Goal: Information Seeking & Learning: Learn about a topic

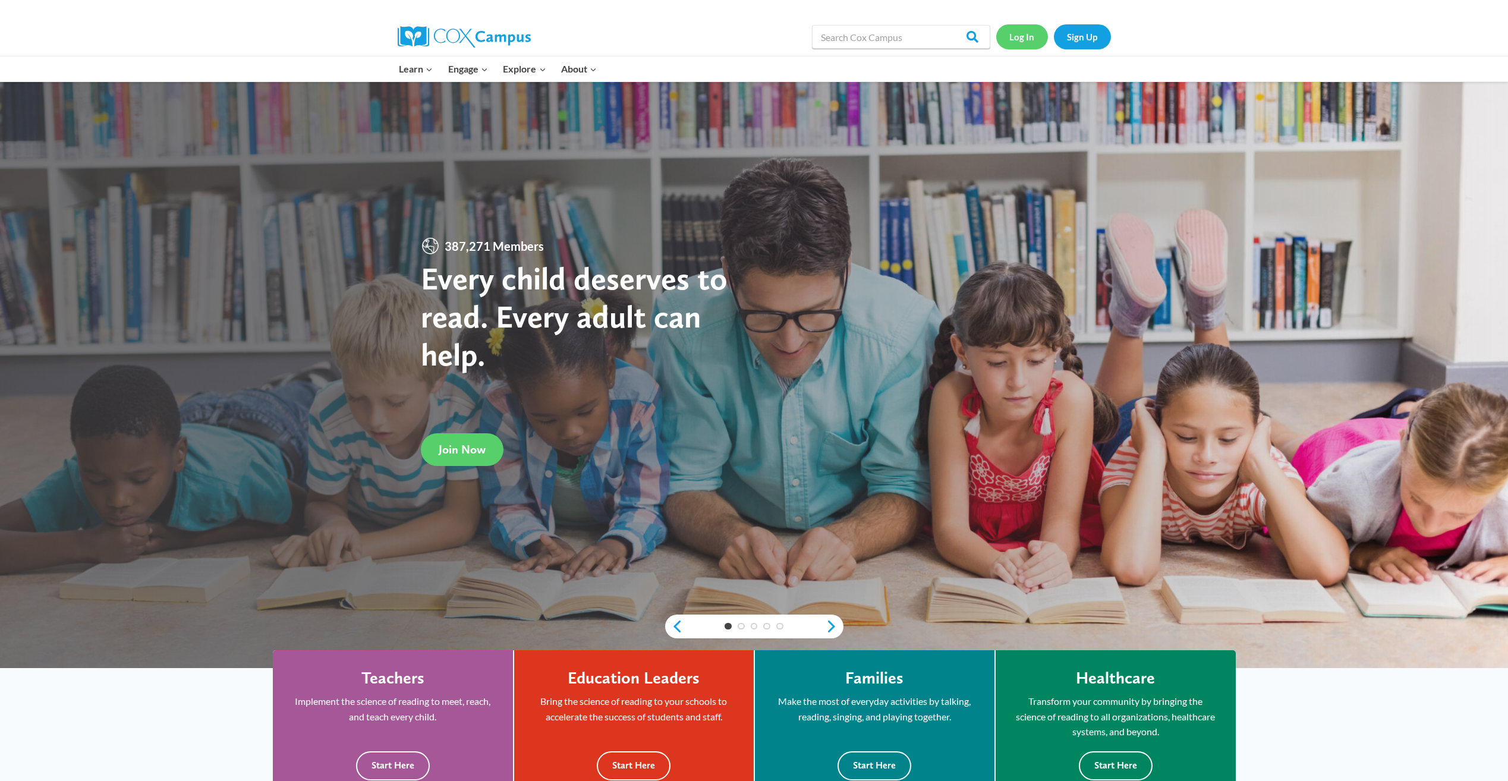
click at [1028, 39] on link "Log In" at bounding box center [1022, 36] width 52 height 24
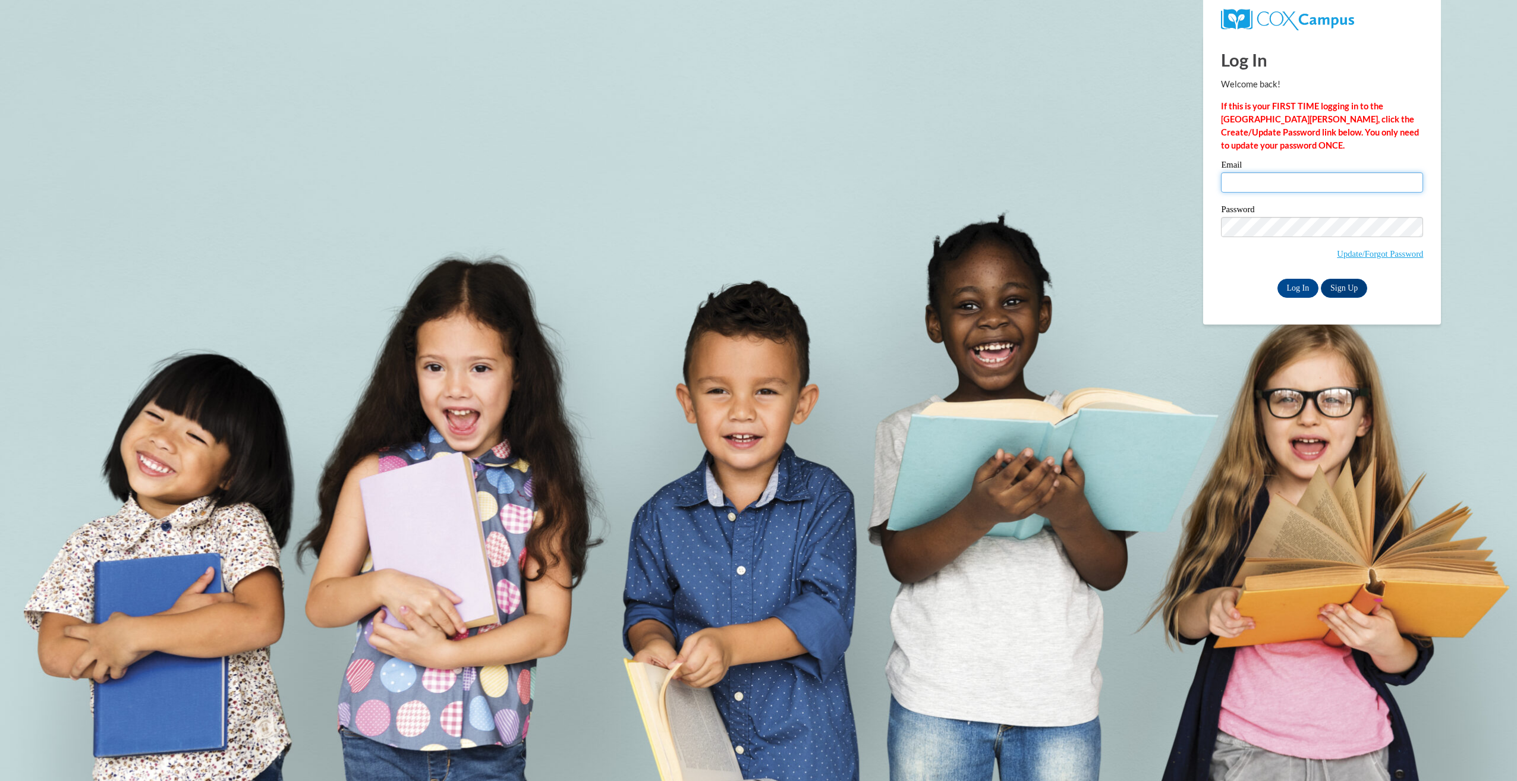
click at [1329, 188] on input "Email" at bounding box center [1322, 182] width 202 height 20
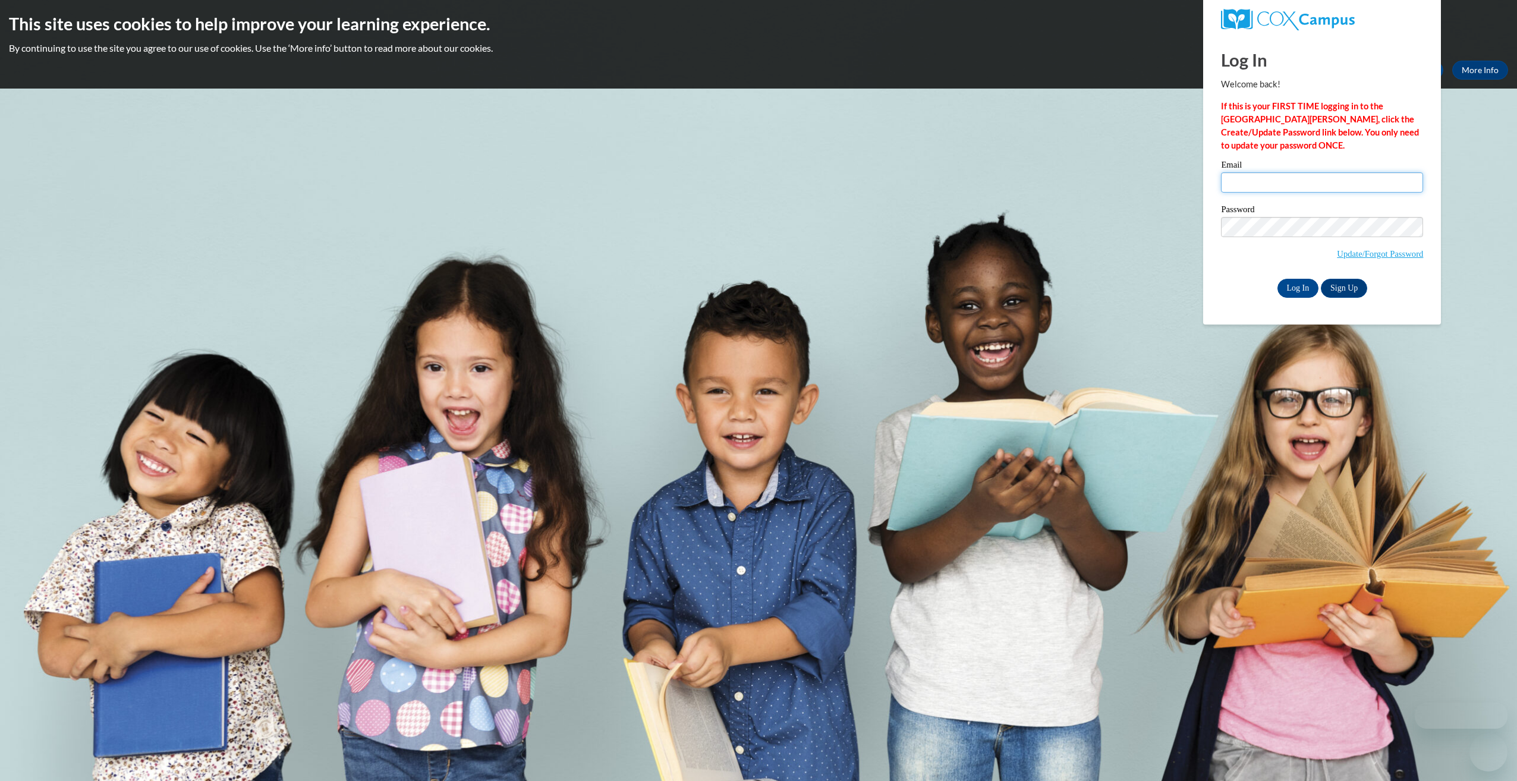
type input "catherineaguilar16@icloud.com"
click at [1287, 285] on input "Log In" at bounding box center [1299, 288] width 42 height 19
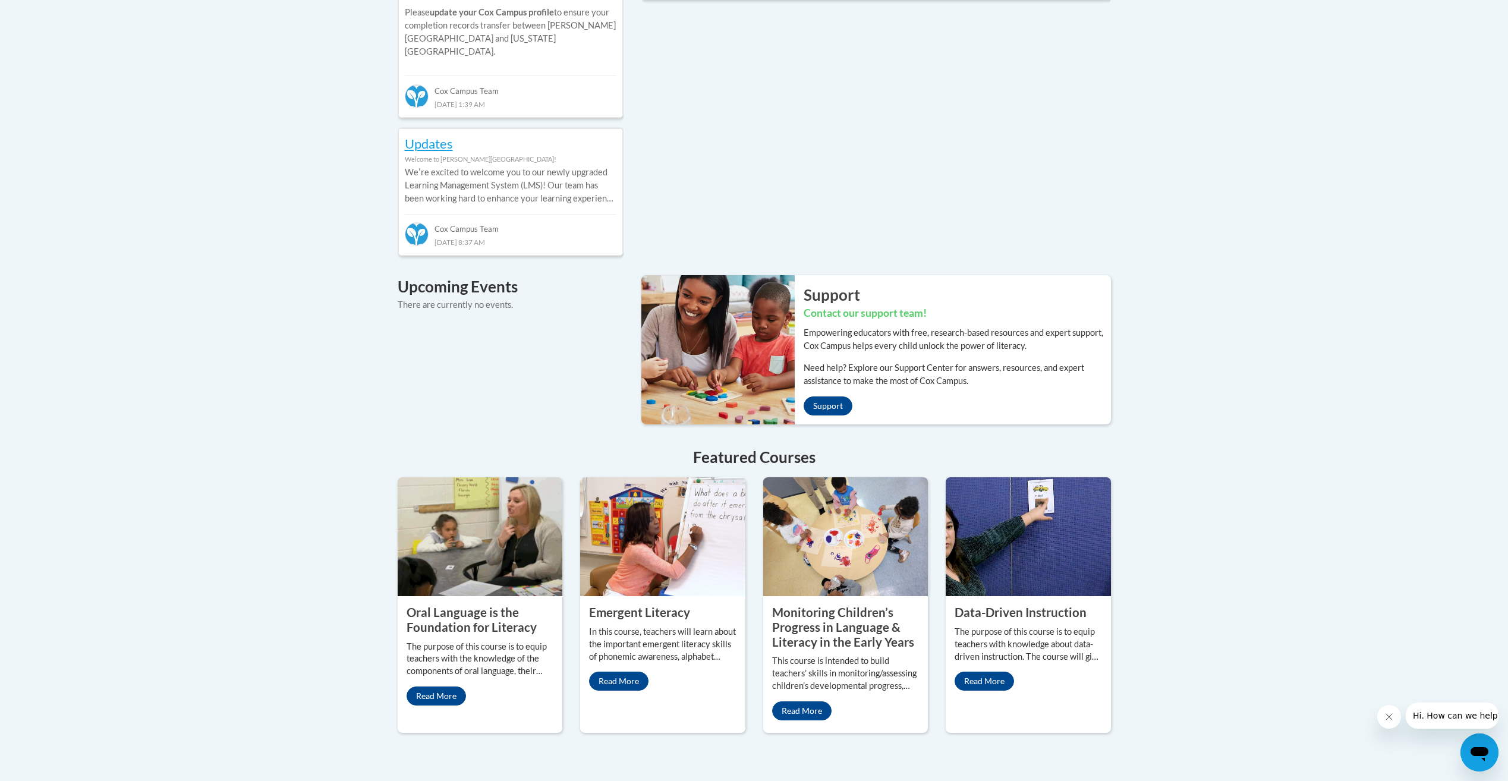
scroll to position [687, 0]
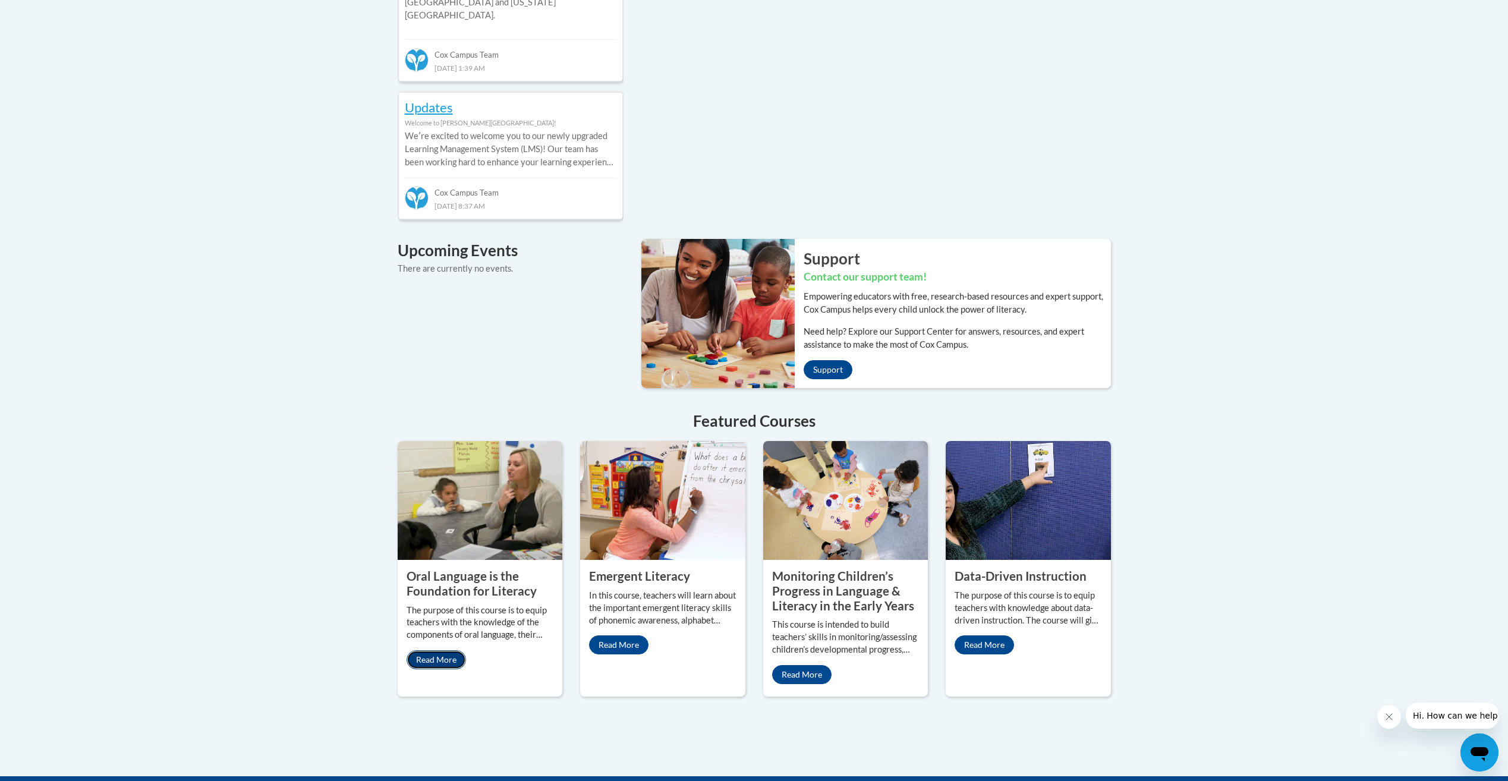
click at [423, 650] on link "Read More" at bounding box center [436, 659] width 59 height 19
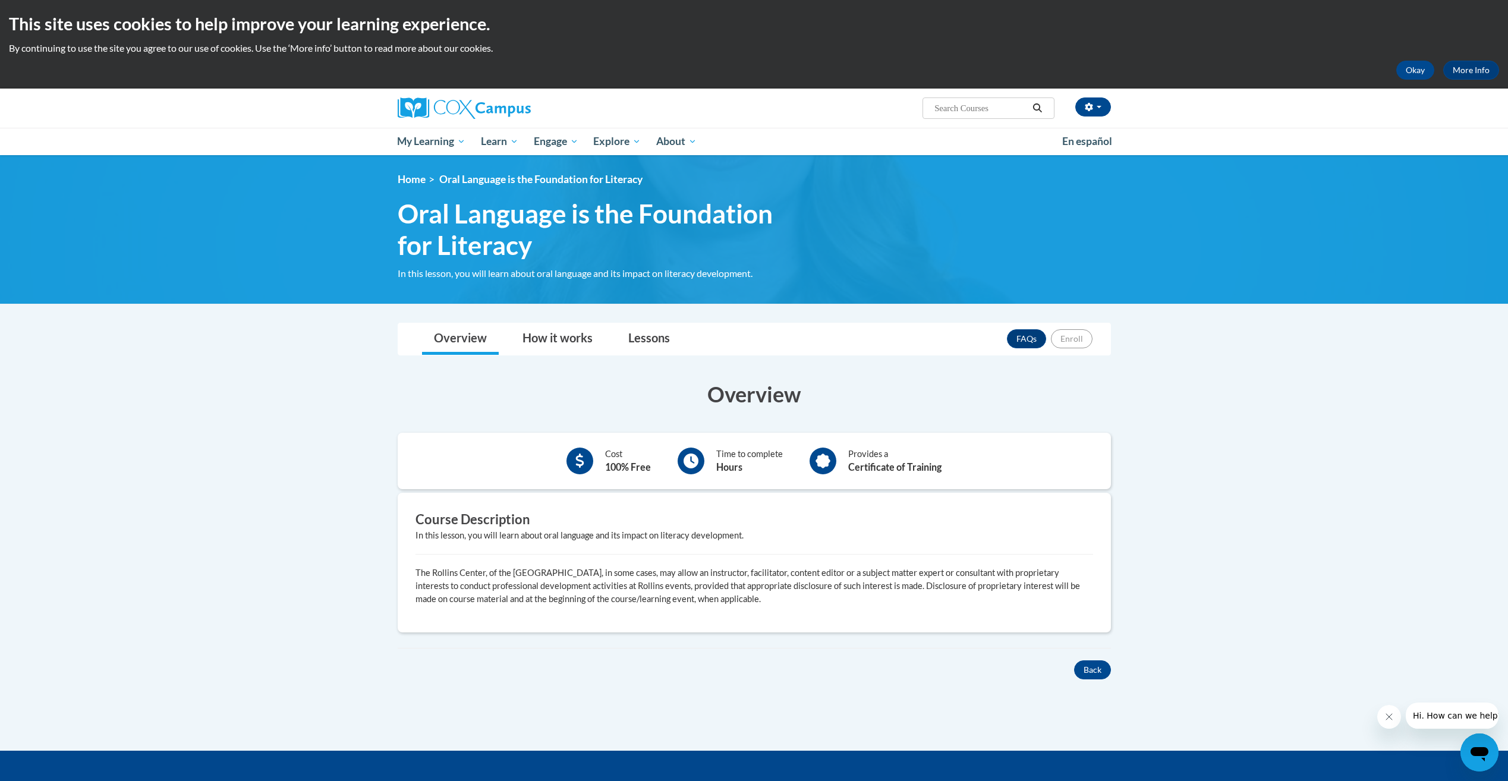
click at [967, 108] on input "Search..." at bounding box center [980, 108] width 95 height 14
type input "language and literacy"
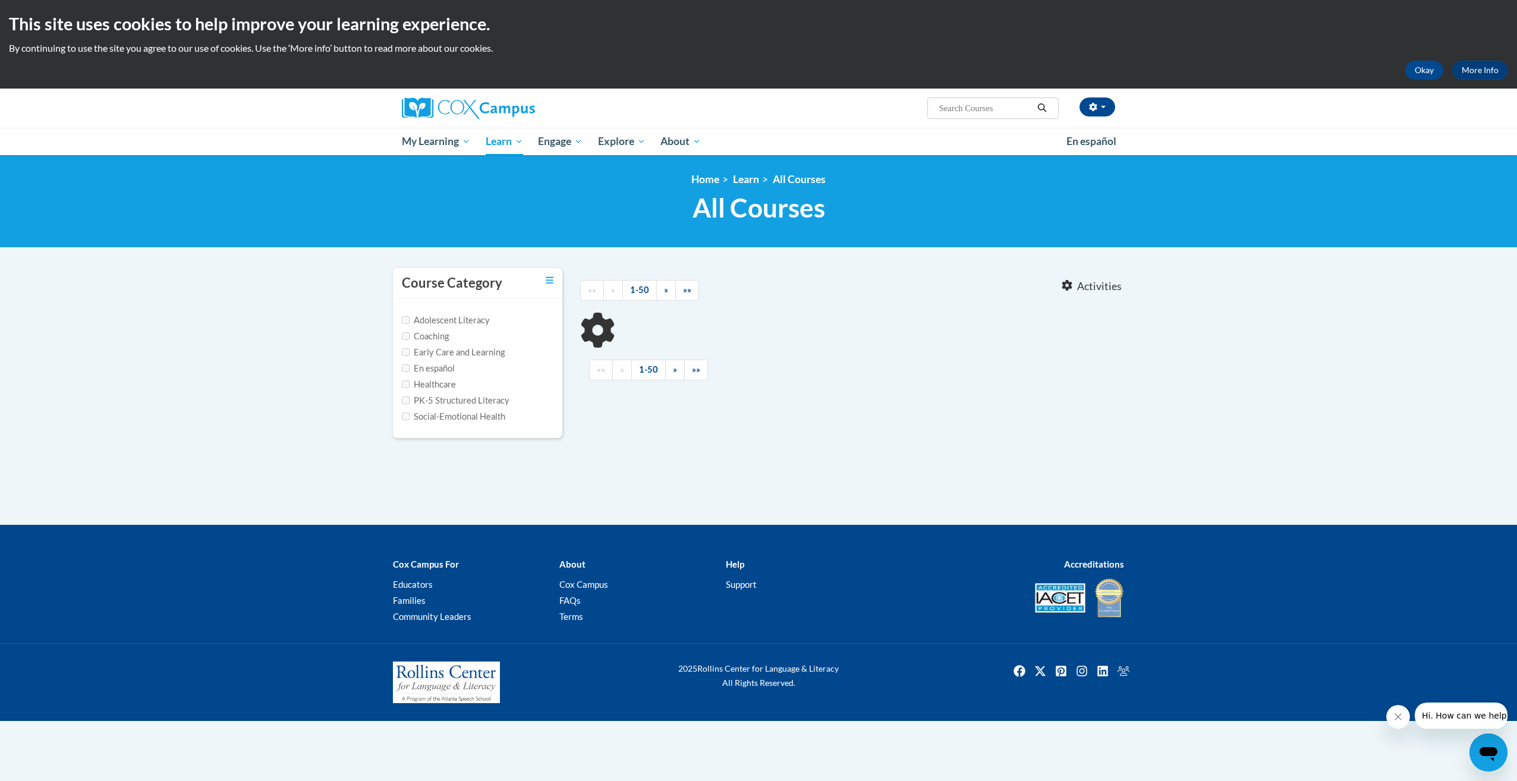
type input "language and literacy"
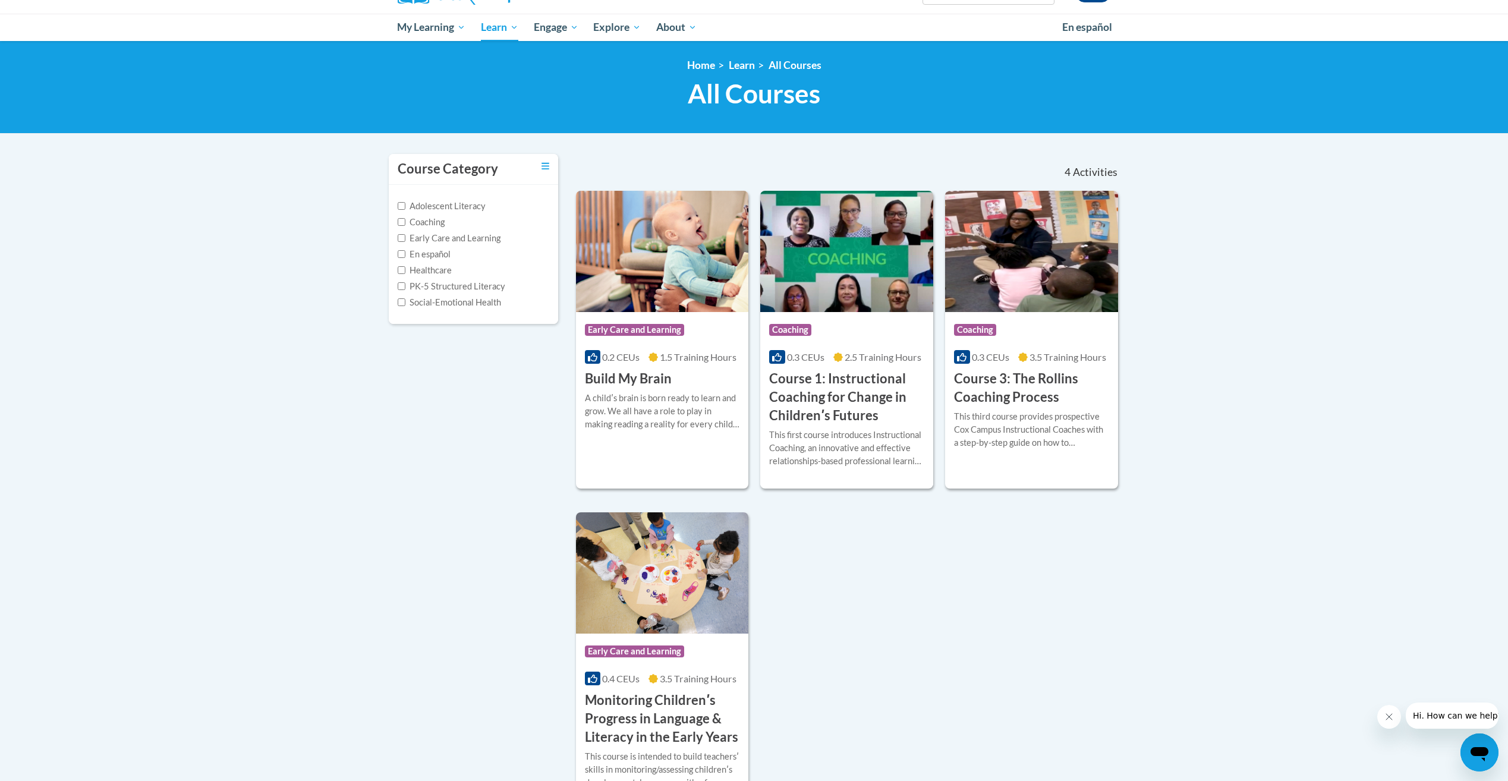
scroll to position [119, 0]
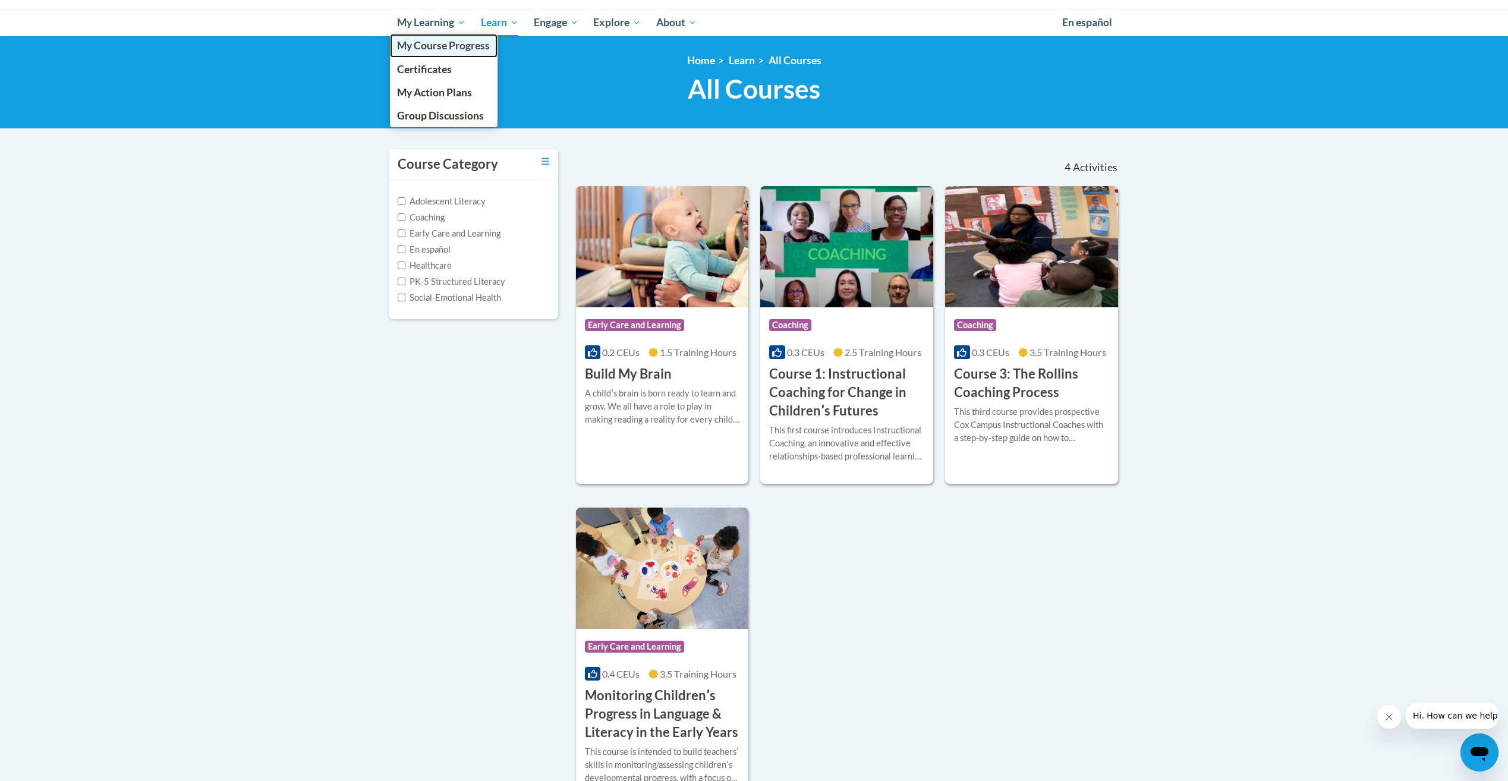
click at [432, 46] on span "My Course Progress" at bounding box center [443, 45] width 93 height 12
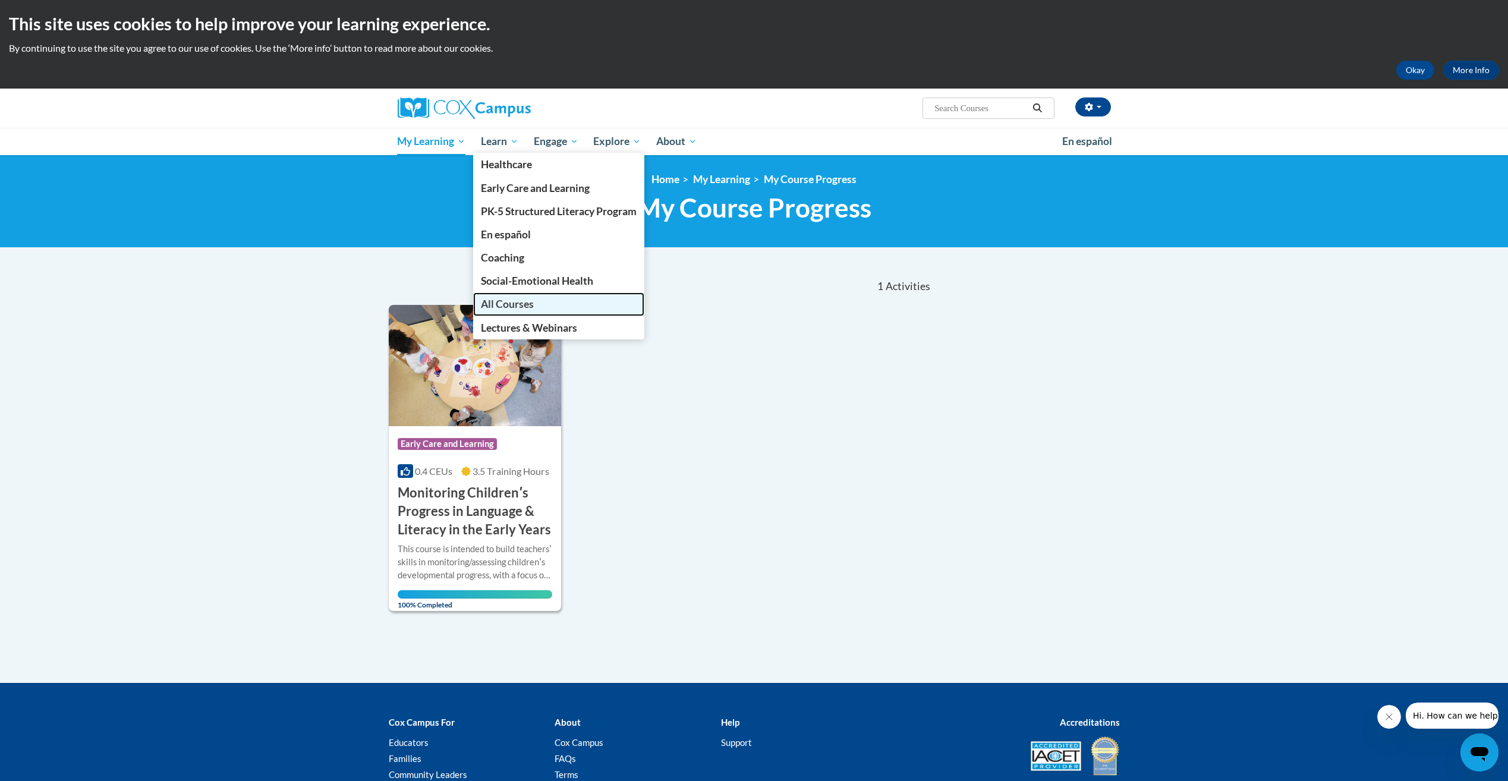
click at [546, 304] on link "All Courses" at bounding box center [558, 304] width 171 height 23
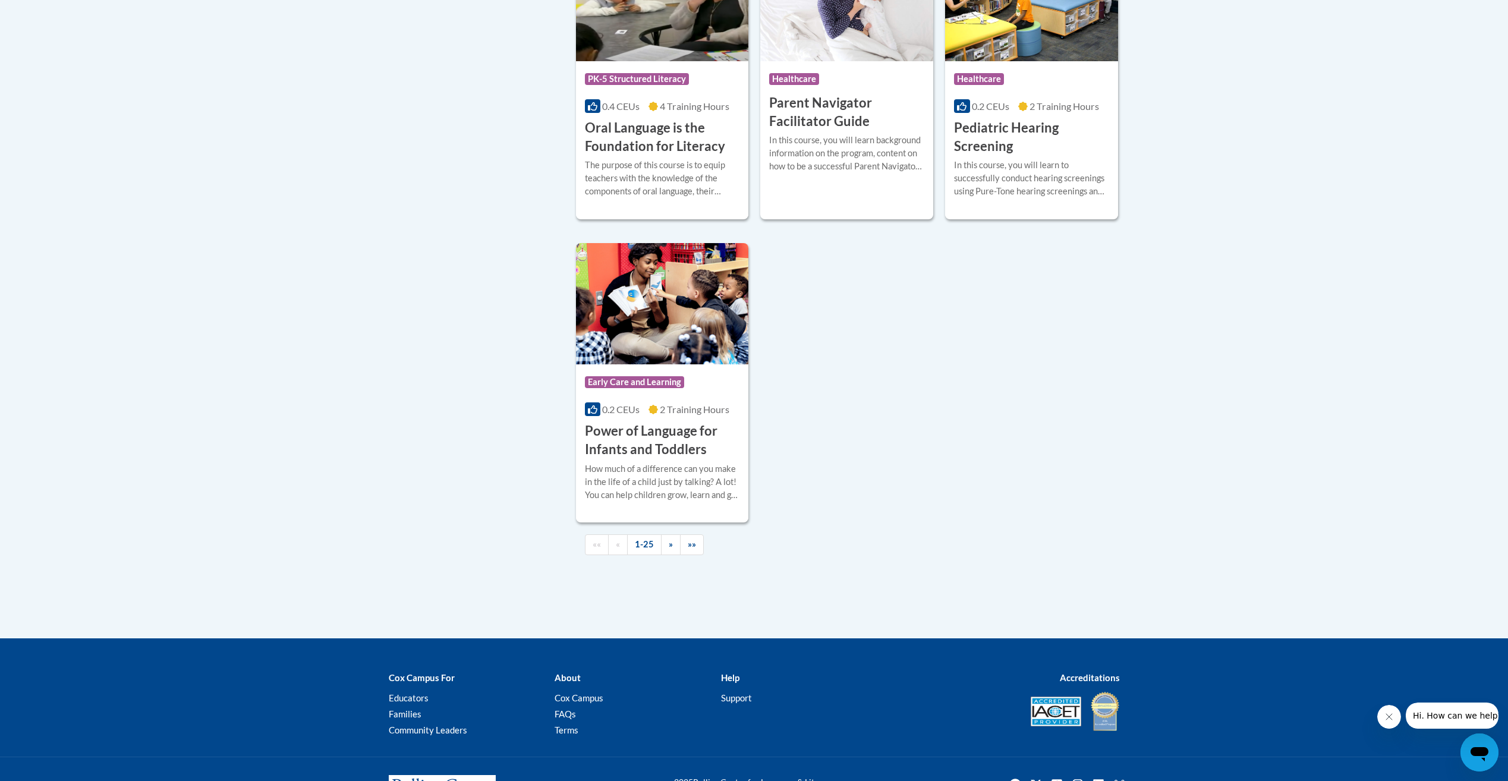
scroll to position [2616, 0]
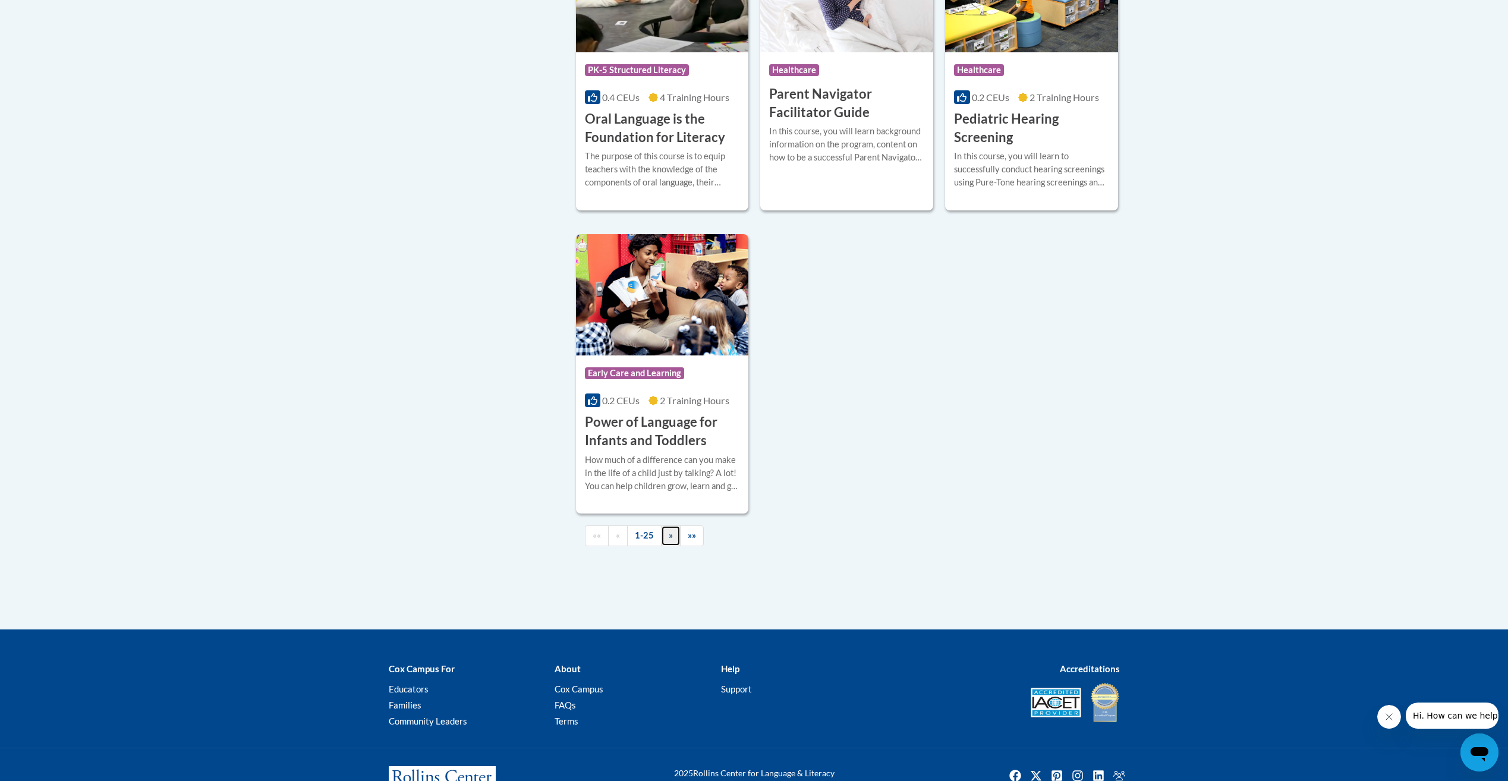
click at [675, 546] on link "»" at bounding box center [671, 536] width 20 height 21
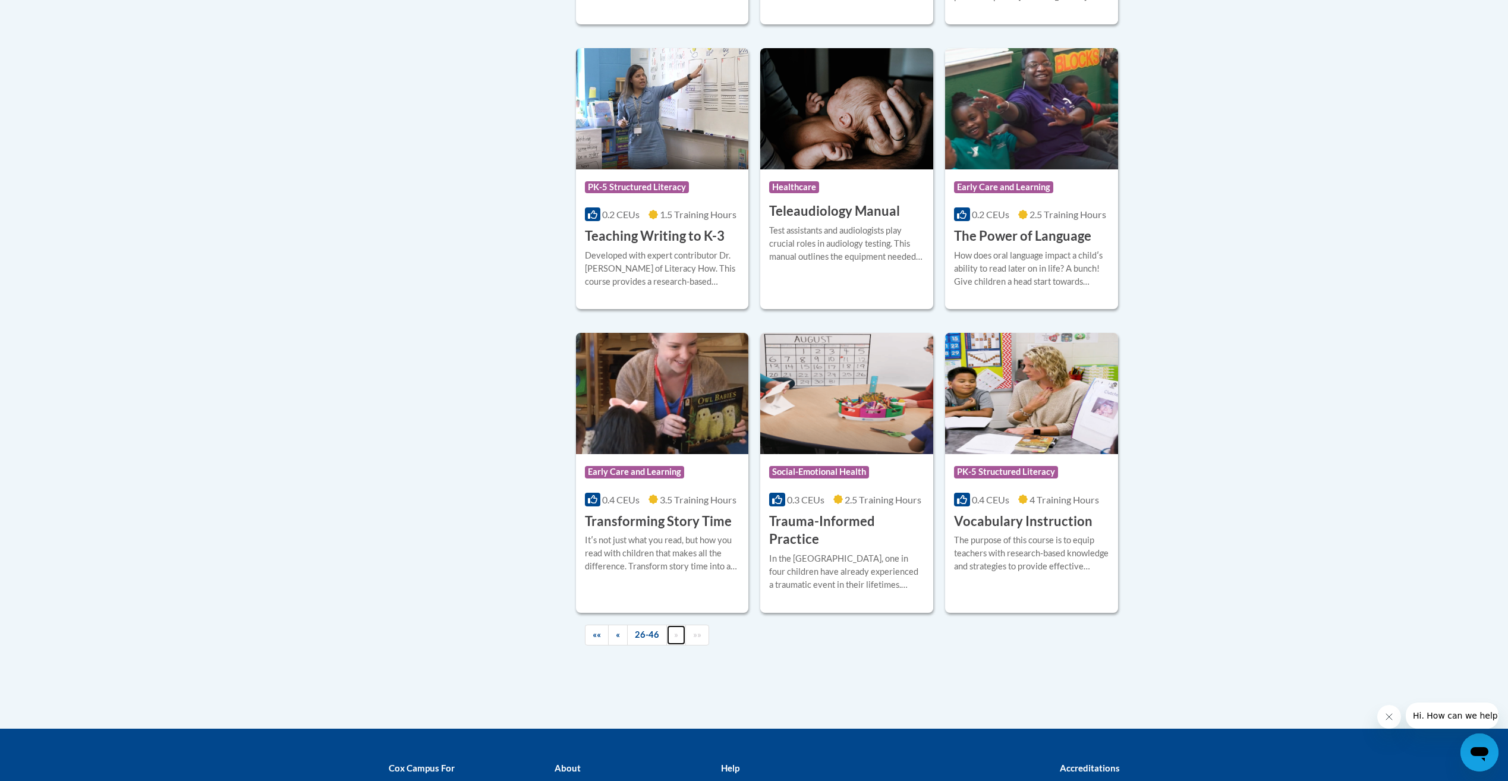
scroll to position [1889, 0]
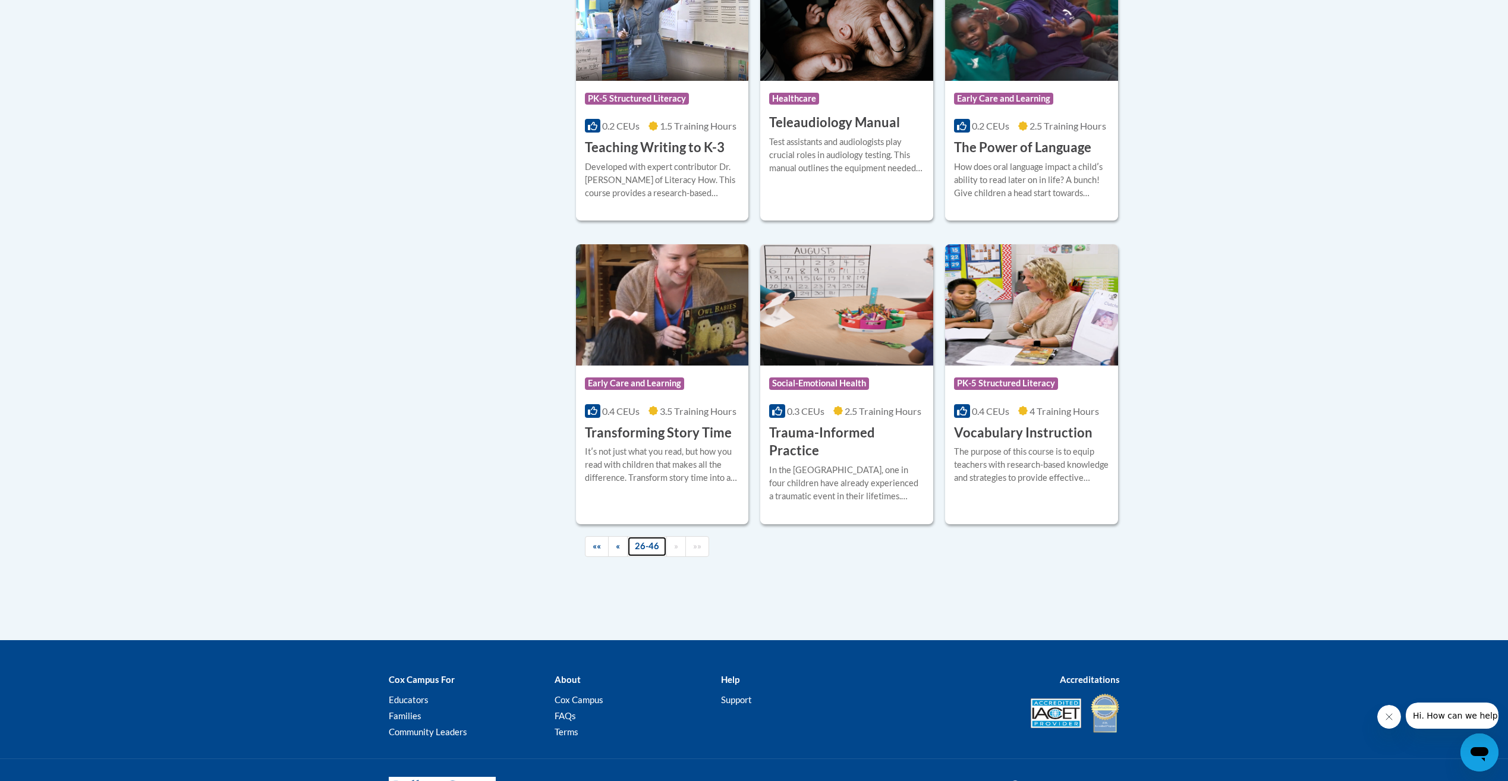
click at [645, 536] on link "26-46" at bounding box center [647, 546] width 40 height 21
click at [652, 536] on link "26-46" at bounding box center [647, 546] width 40 height 21
click at [656, 536] on link "26-46" at bounding box center [647, 546] width 40 height 21
click at [623, 536] on link "«" at bounding box center [618, 546] width 20 height 21
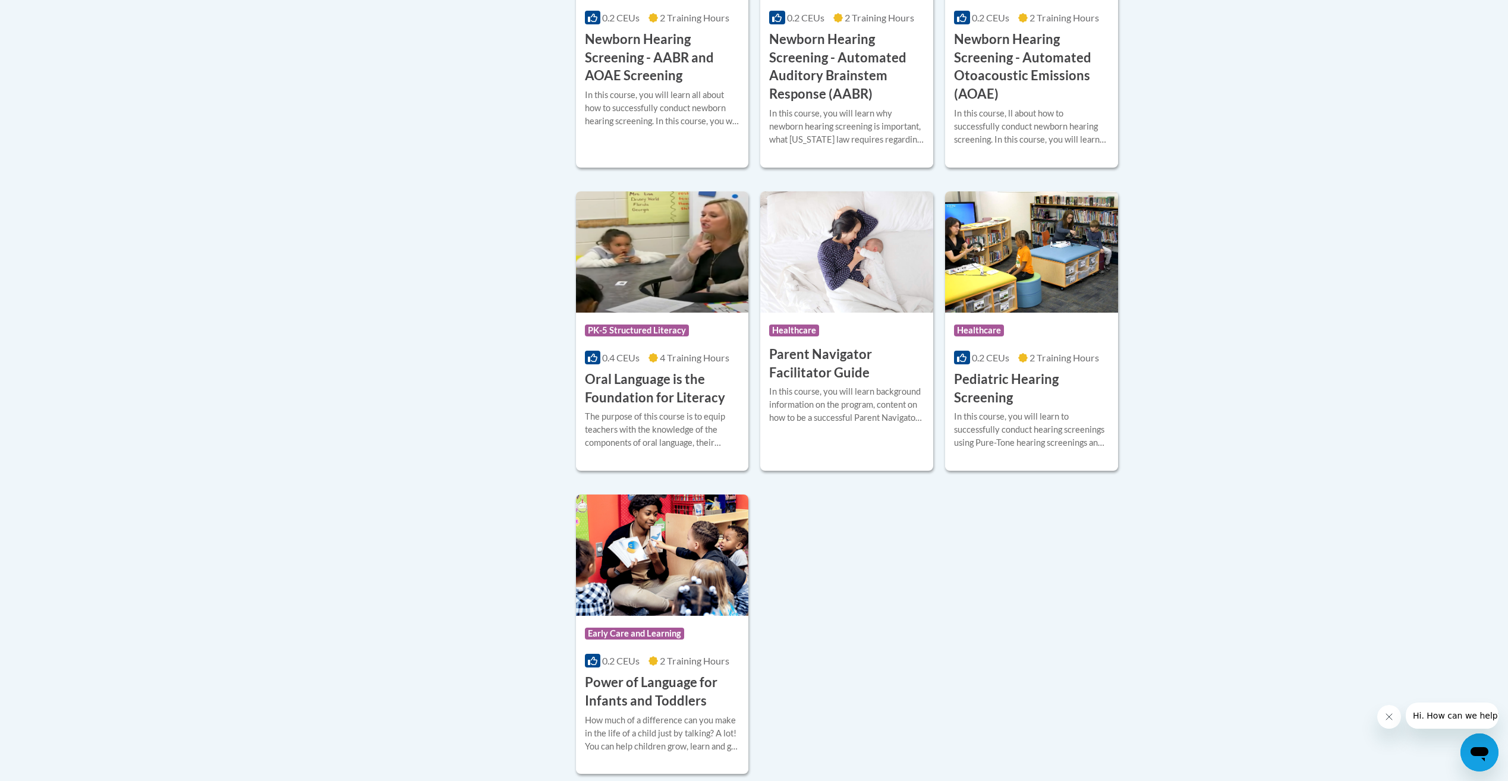
scroll to position [2483, 0]
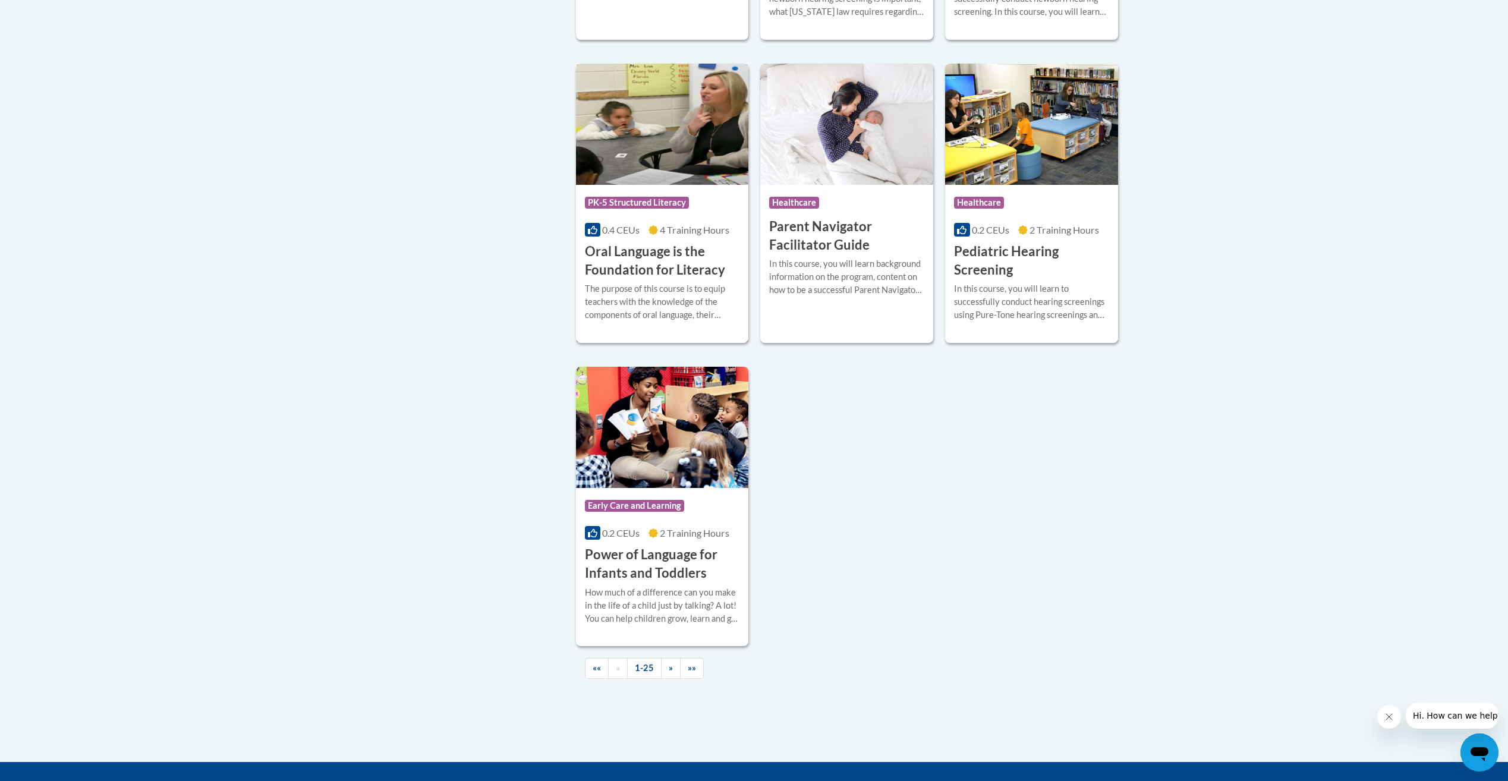
click at [627, 322] on div "The purpose of this course is to equip teachers with the knowledge of the compo…" at bounding box center [662, 301] width 155 height 39
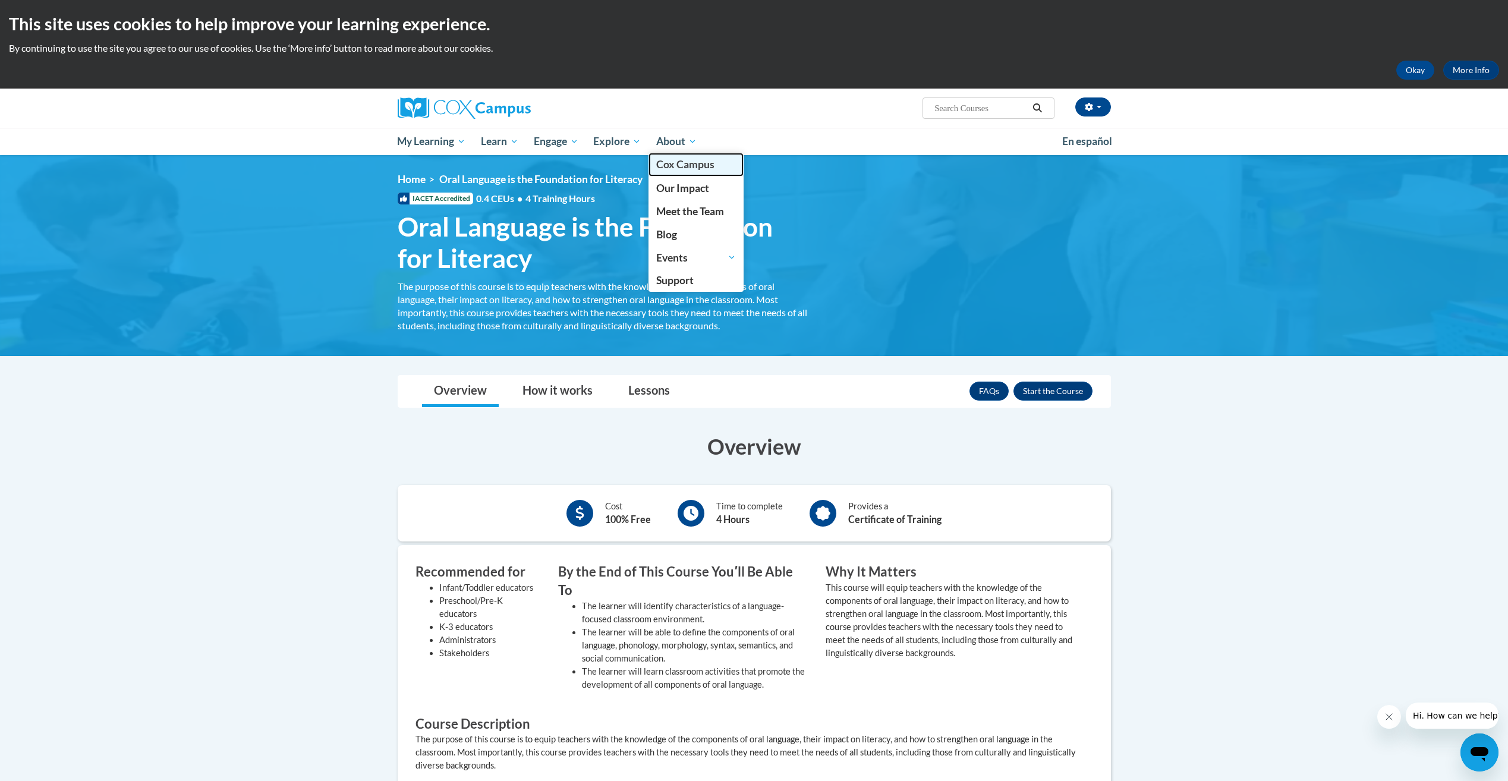
click at [689, 169] on span "Cox Campus" at bounding box center [685, 164] width 58 height 12
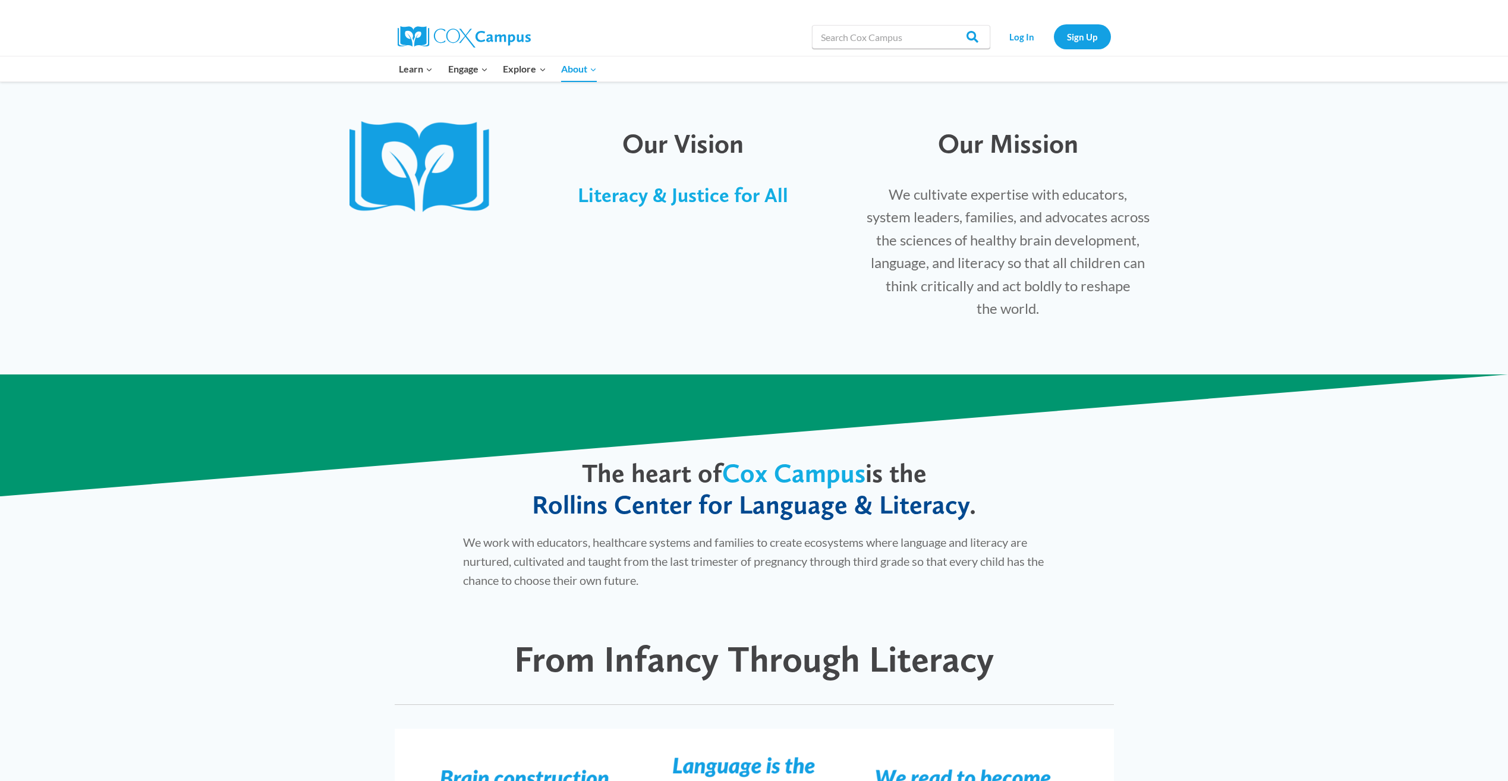
scroll to position [297, 0]
